Goal: Navigation & Orientation: Find specific page/section

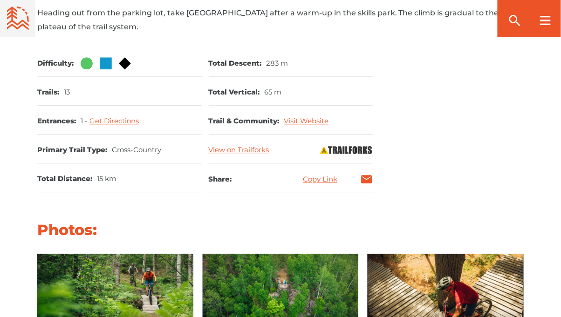
scroll to position [482, 0]
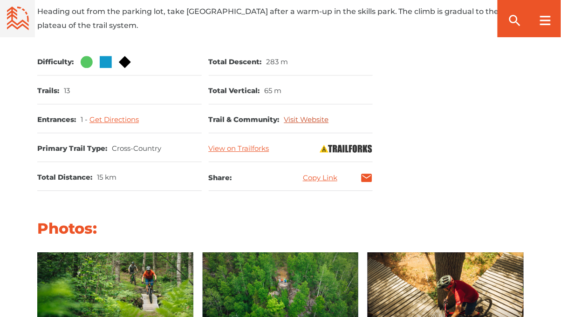
click at [317, 120] on link "Visit Website" at bounding box center [306, 119] width 45 height 9
click at [249, 150] on link "View on Trailforks" at bounding box center [239, 148] width 61 height 9
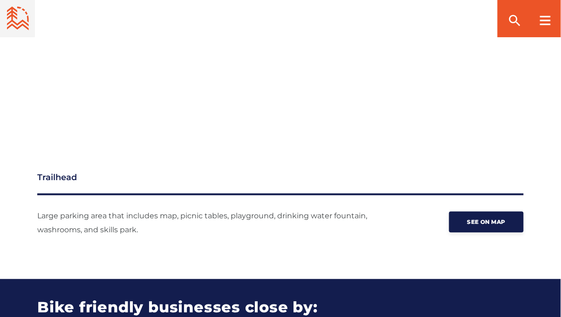
scroll to position [1093, 0]
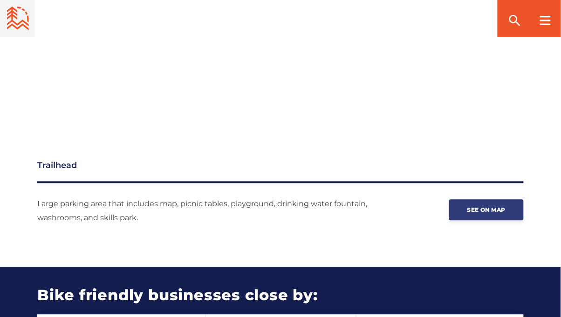
click at [507, 212] on link "See on map" at bounding box center [486, 210] width 75 height 21
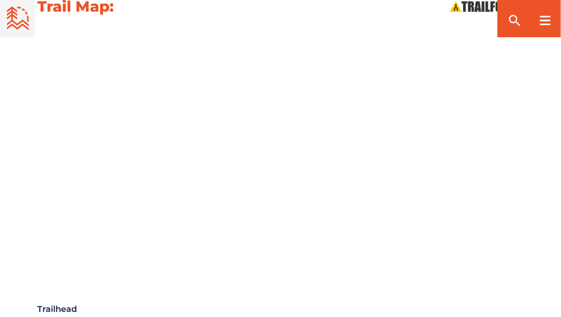
scroll to position [951, 0]
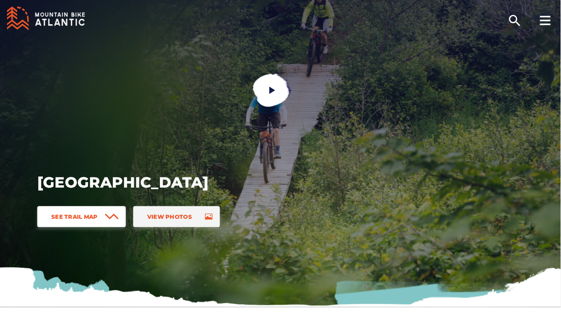
click at [73, 216] on span "See Trail Map" at bounding box center [74, 216] width 47 height 7
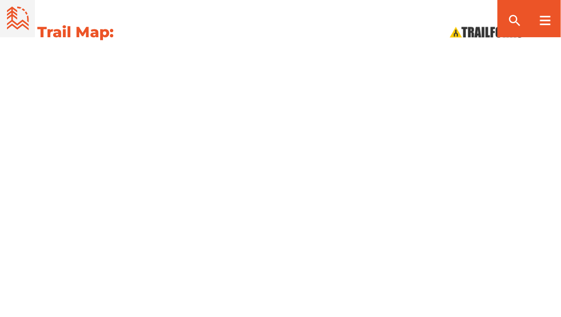
scroll to position [945, 0]
